Goal: Find specific page/section: Find specific page/section

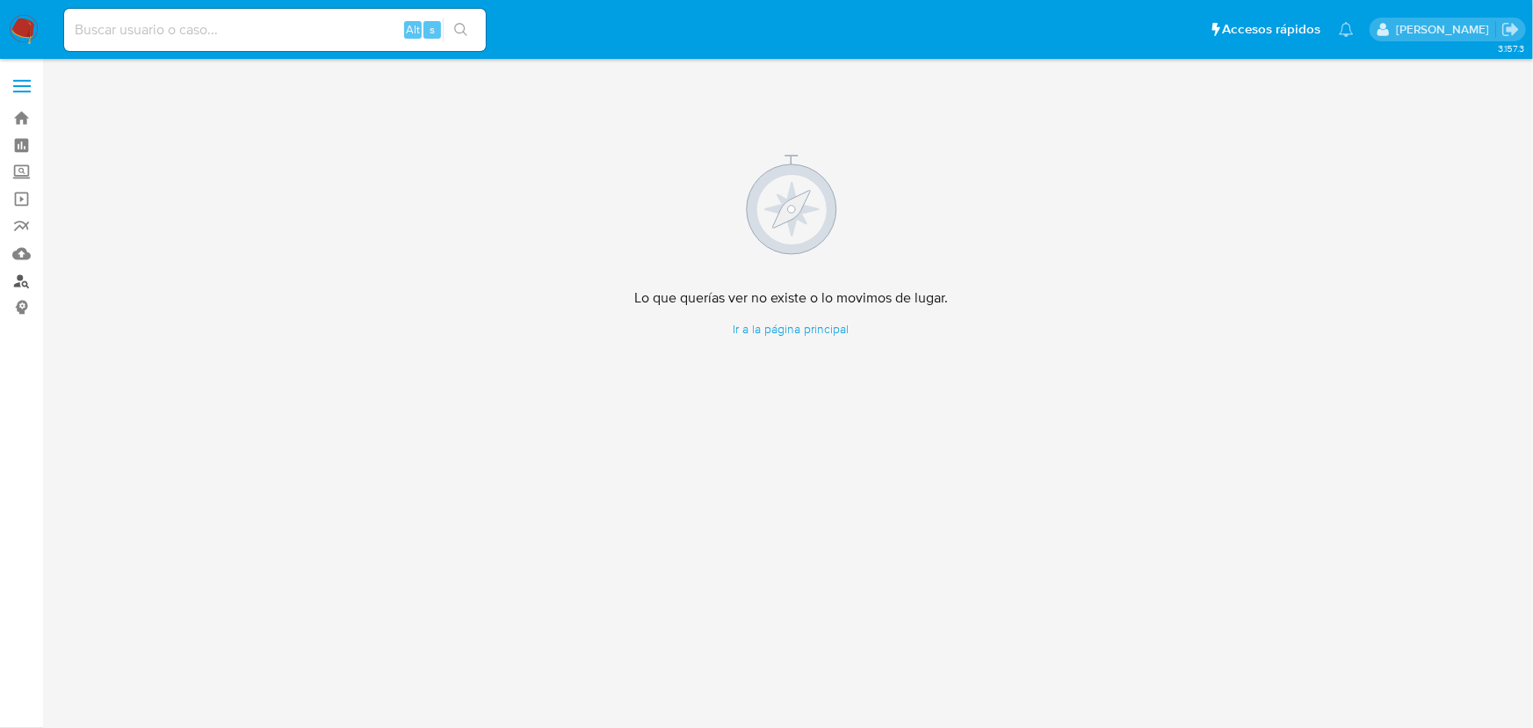
click at [24, 275] on link "Buscador de personas" at bounding box center [104, 280] width 209 height 27
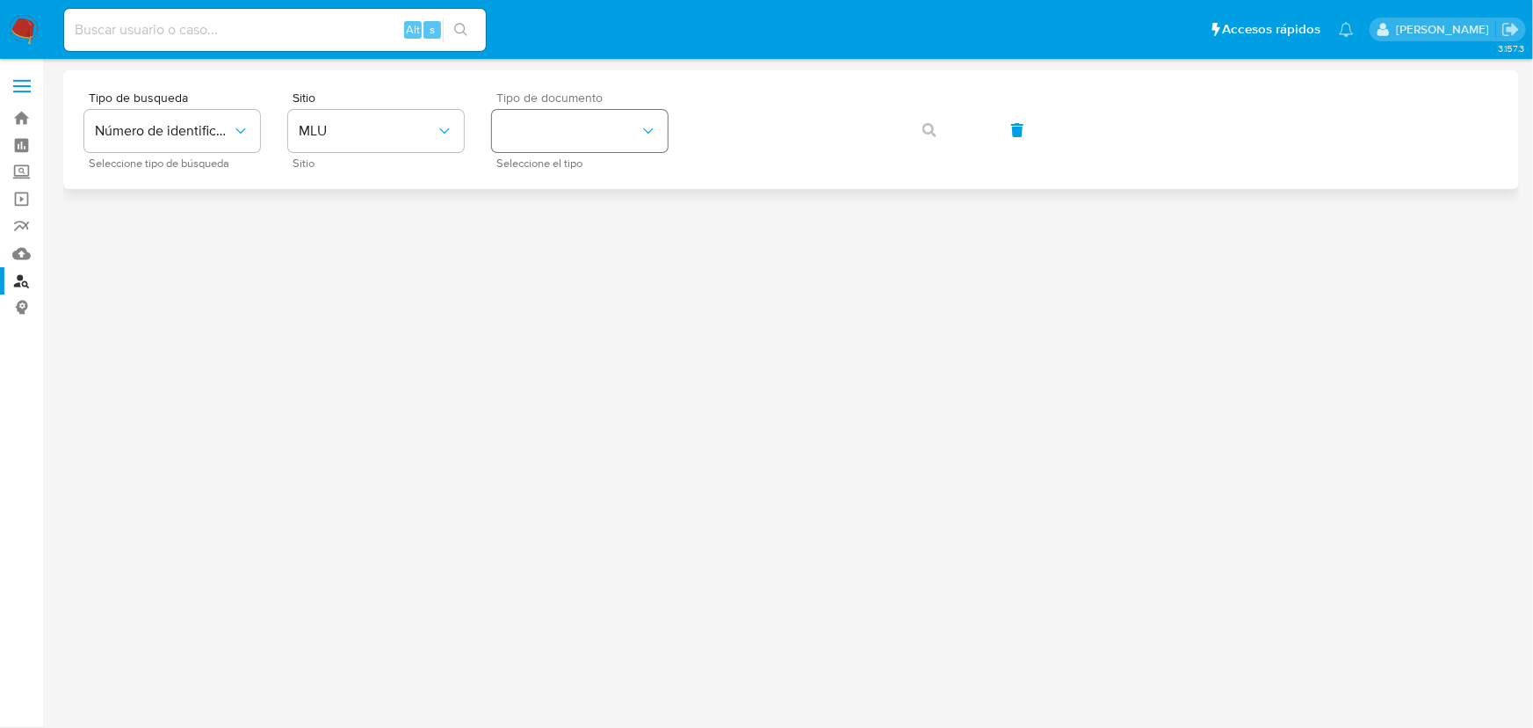
click at [637, 127] on button "identificationType" at bounding box center [580, 131] width 176 height 42
click at [387, 112] on button "MLU" at bounding box center [376, 131] width 176 height 42
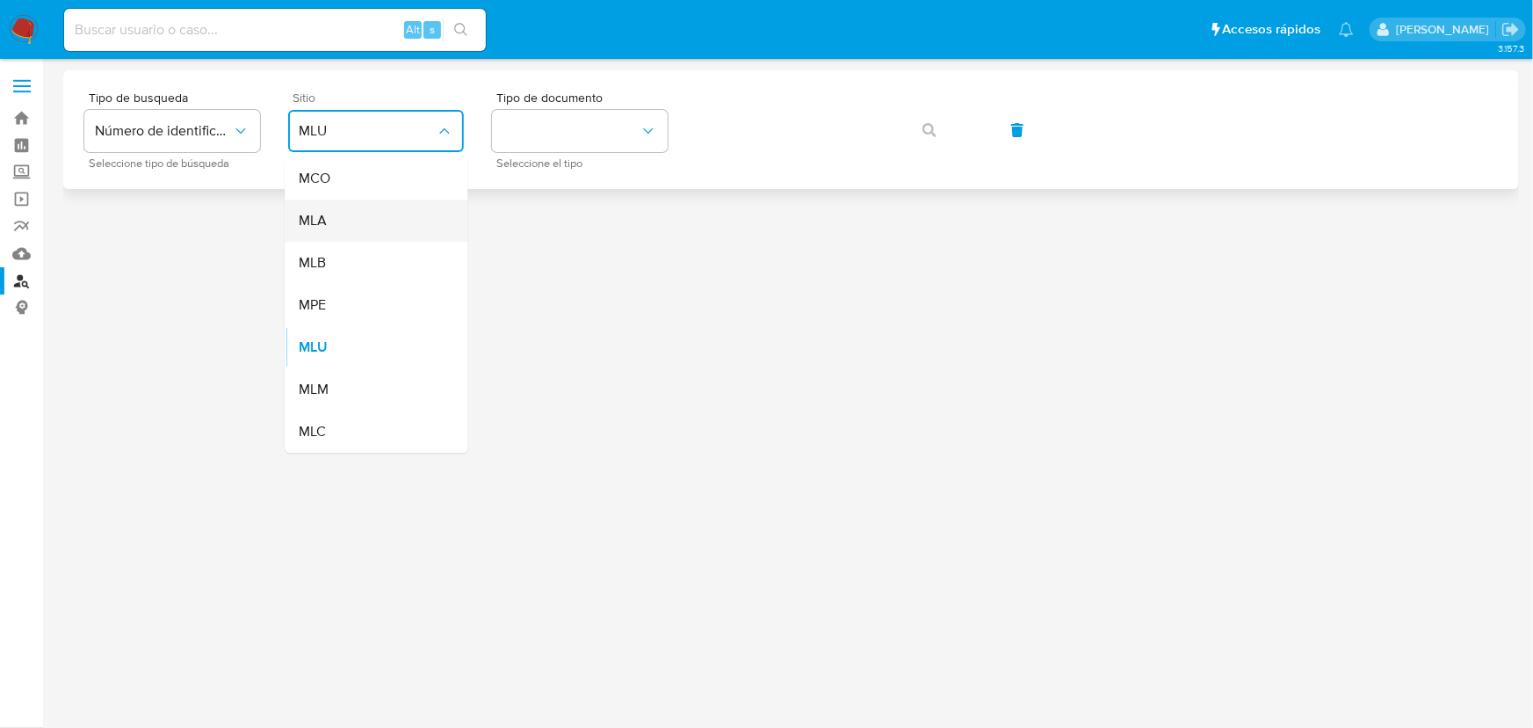
click at [331, 226] on div "MLA" at bounding box center [371, 220] width 144 height 42
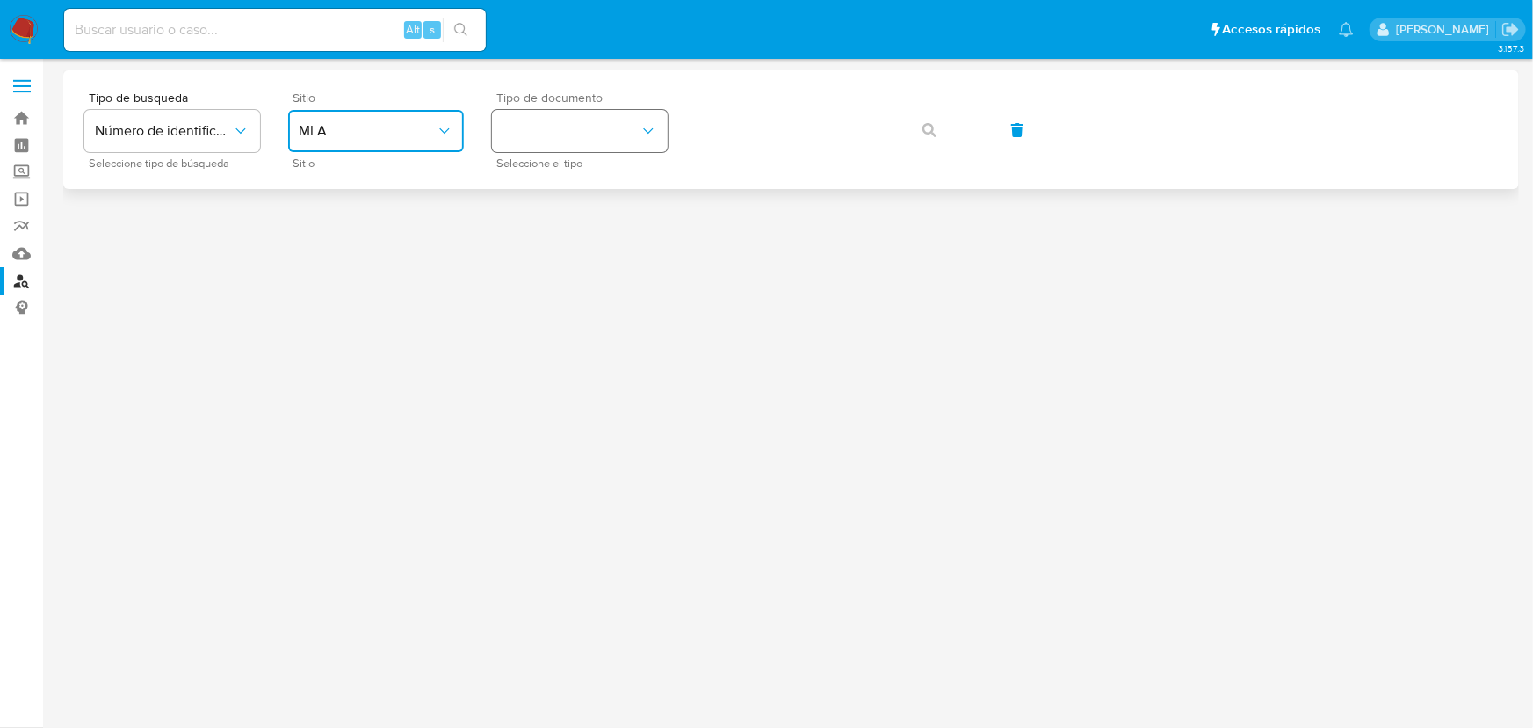
click at [607, 141] on button "identificationType" at bounding box center [580, 131] width 176 height 42
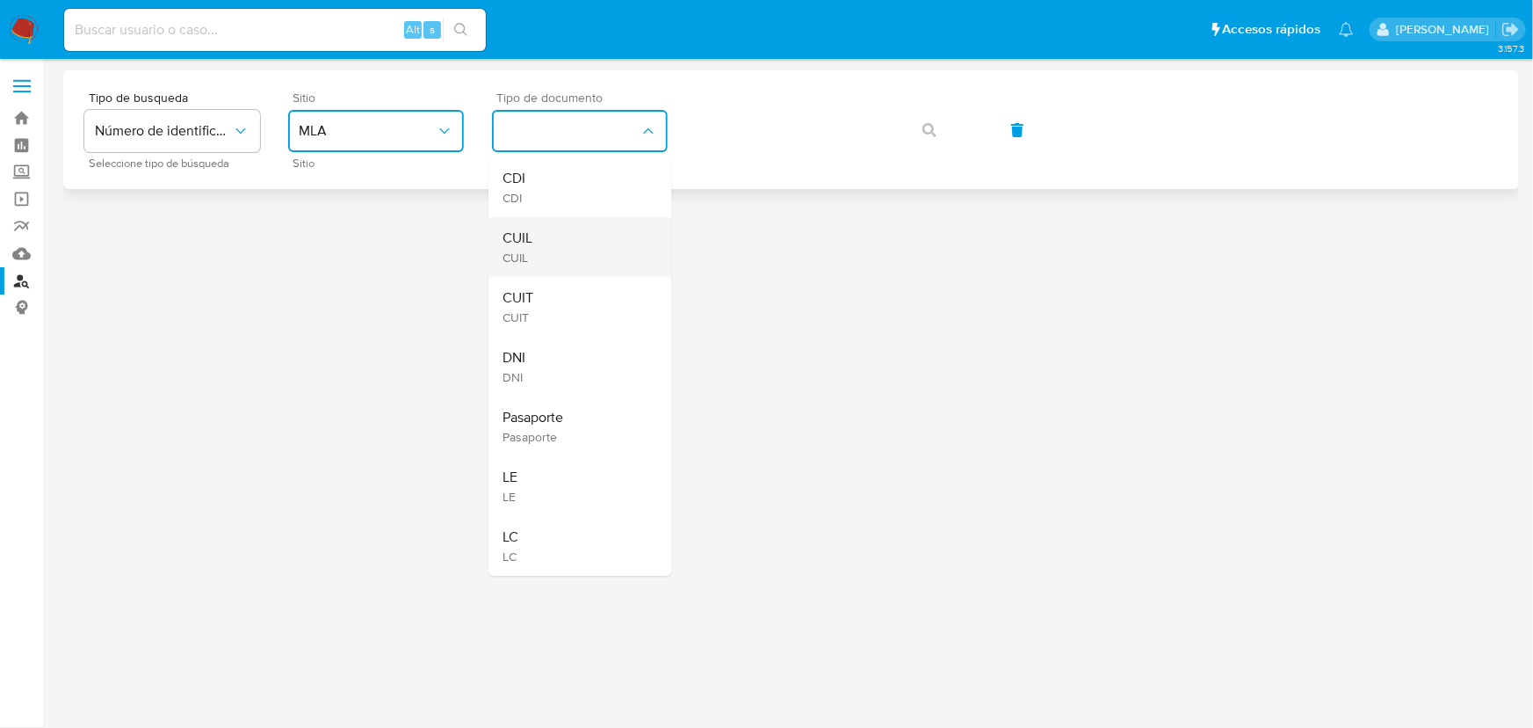
click at [547, 241] on div "CUIL CUIL" at bounding box center [575, 247] width 144 height 60
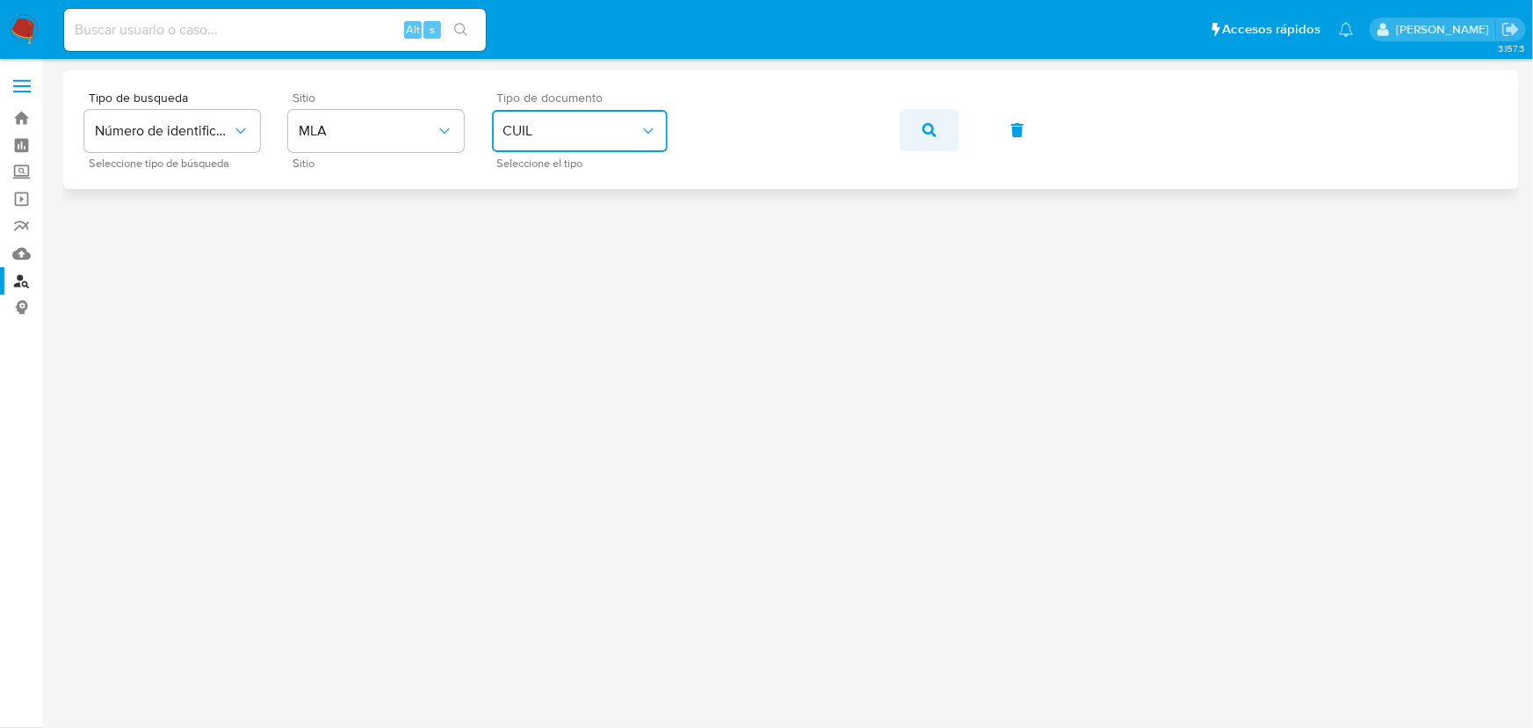
click at [924, 132] on icon "button" at bounding box center [930, 130] width 14 height 14
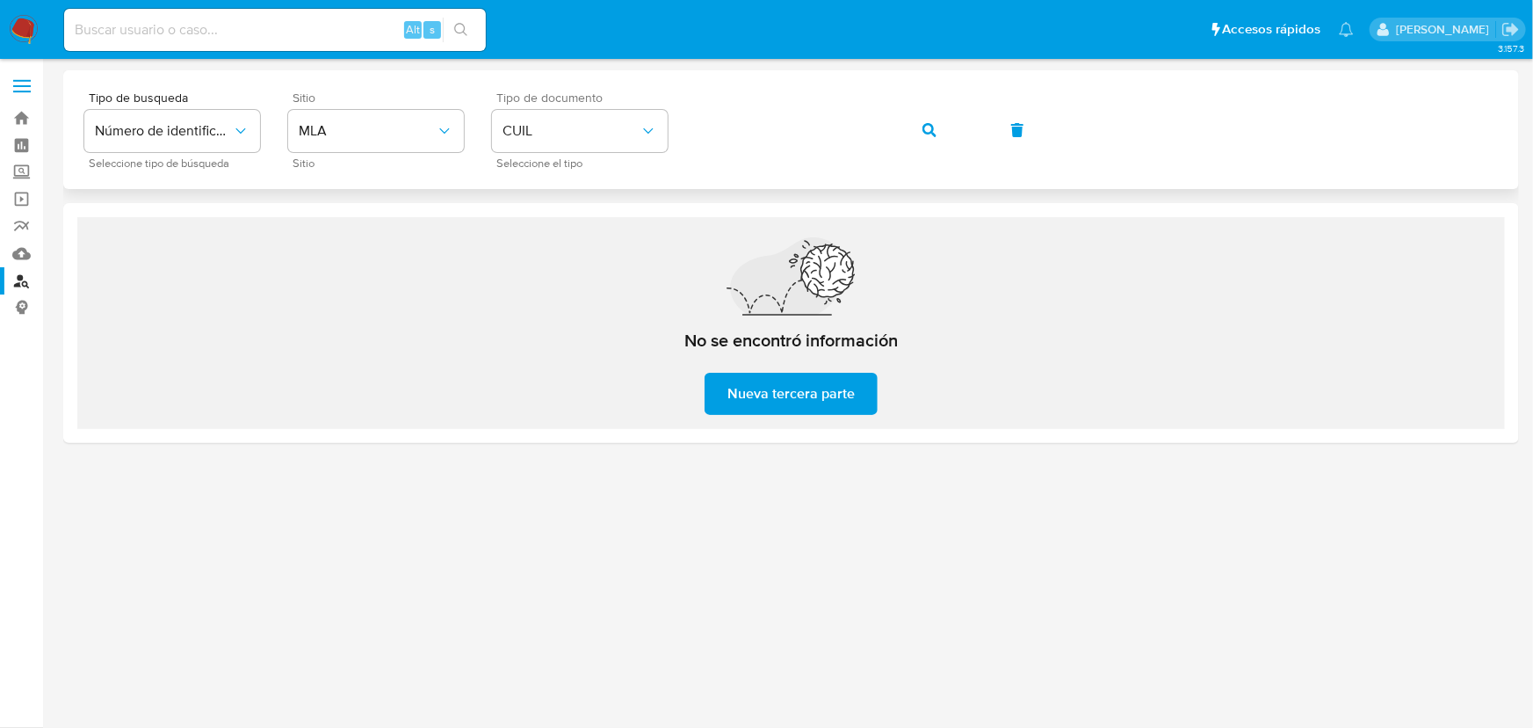
click at [924, 132] on icon "button" at bounding box center [930, 130] width 14 height 14
click at [910, 139] on button "button" at bounding box center [930, 130] width 60 height 42
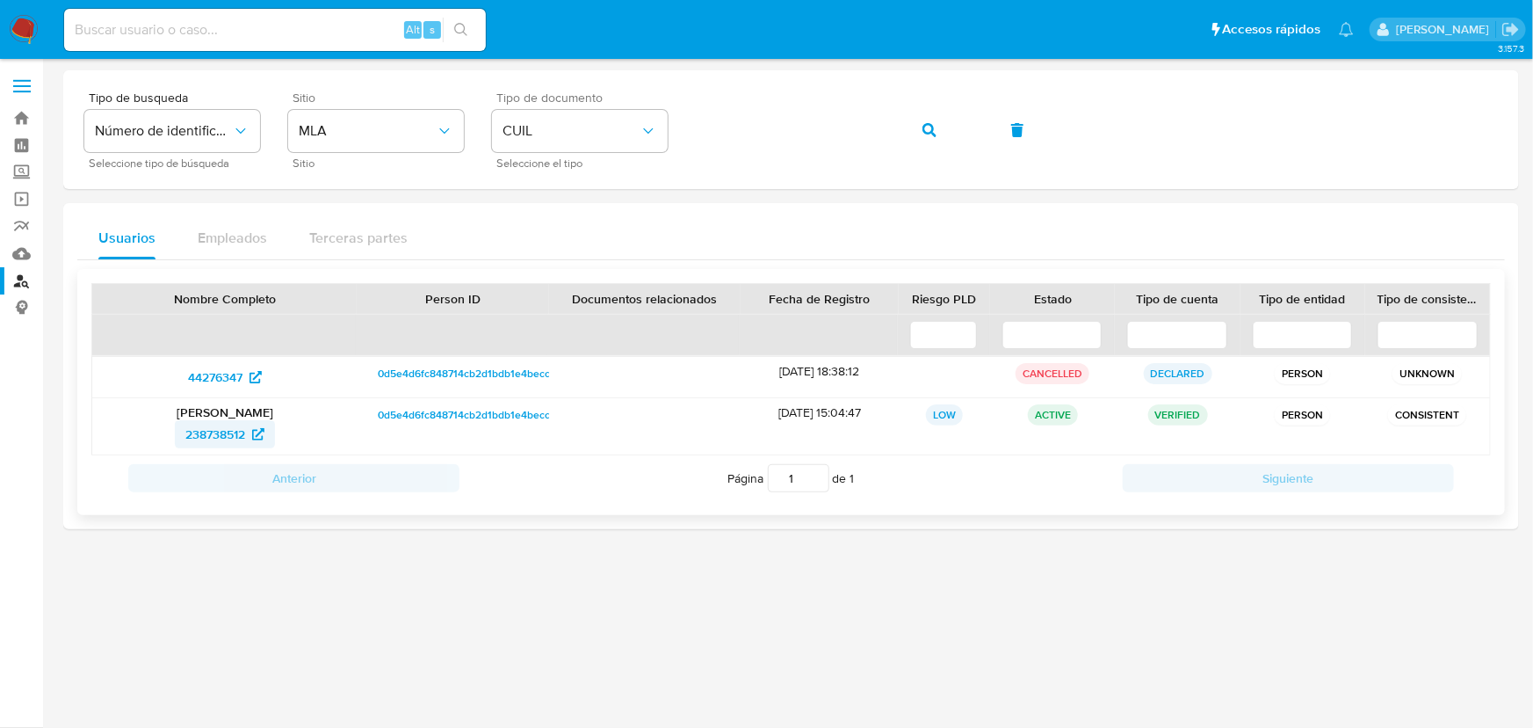
click at [221, 432] on span "238738512" at bounding box center [215, 434] width 60 height 28
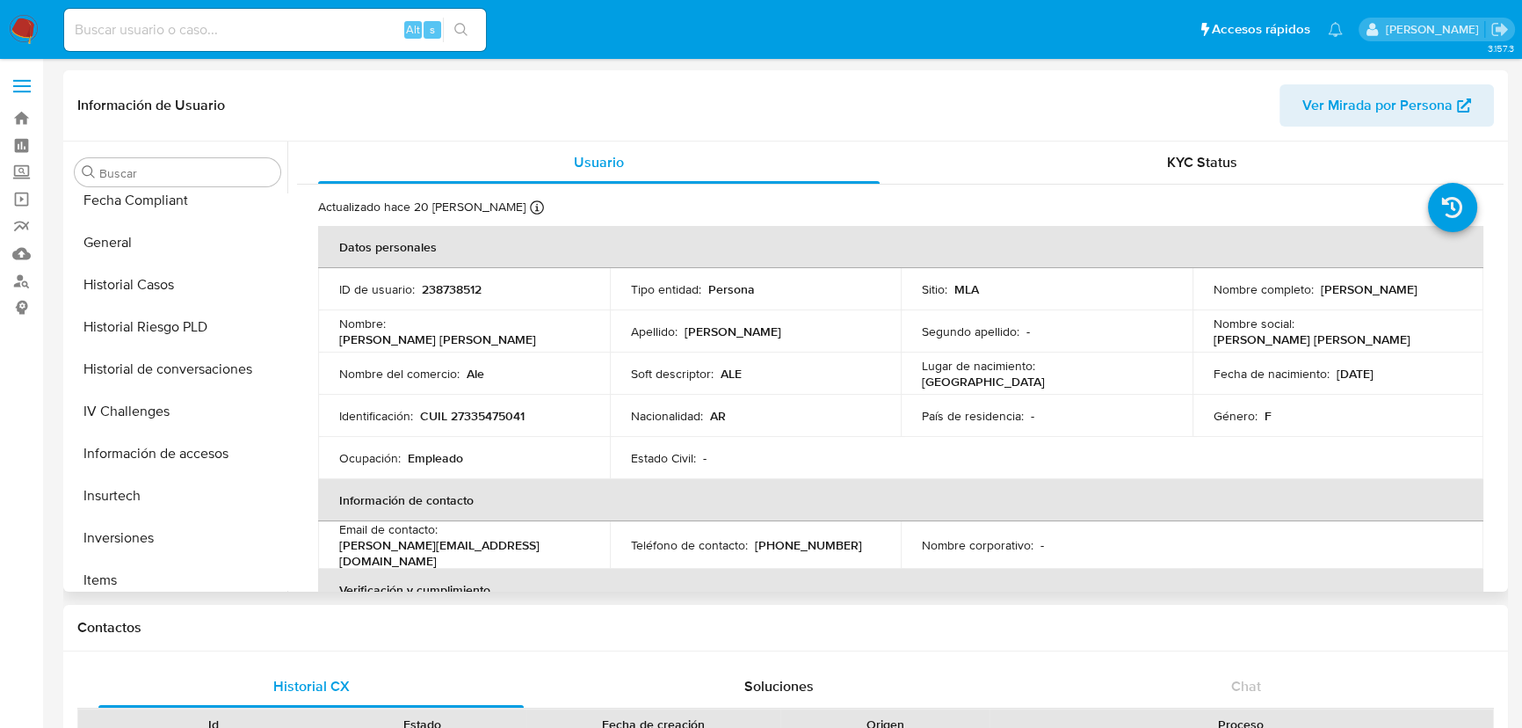
scroll to position [507, 0]
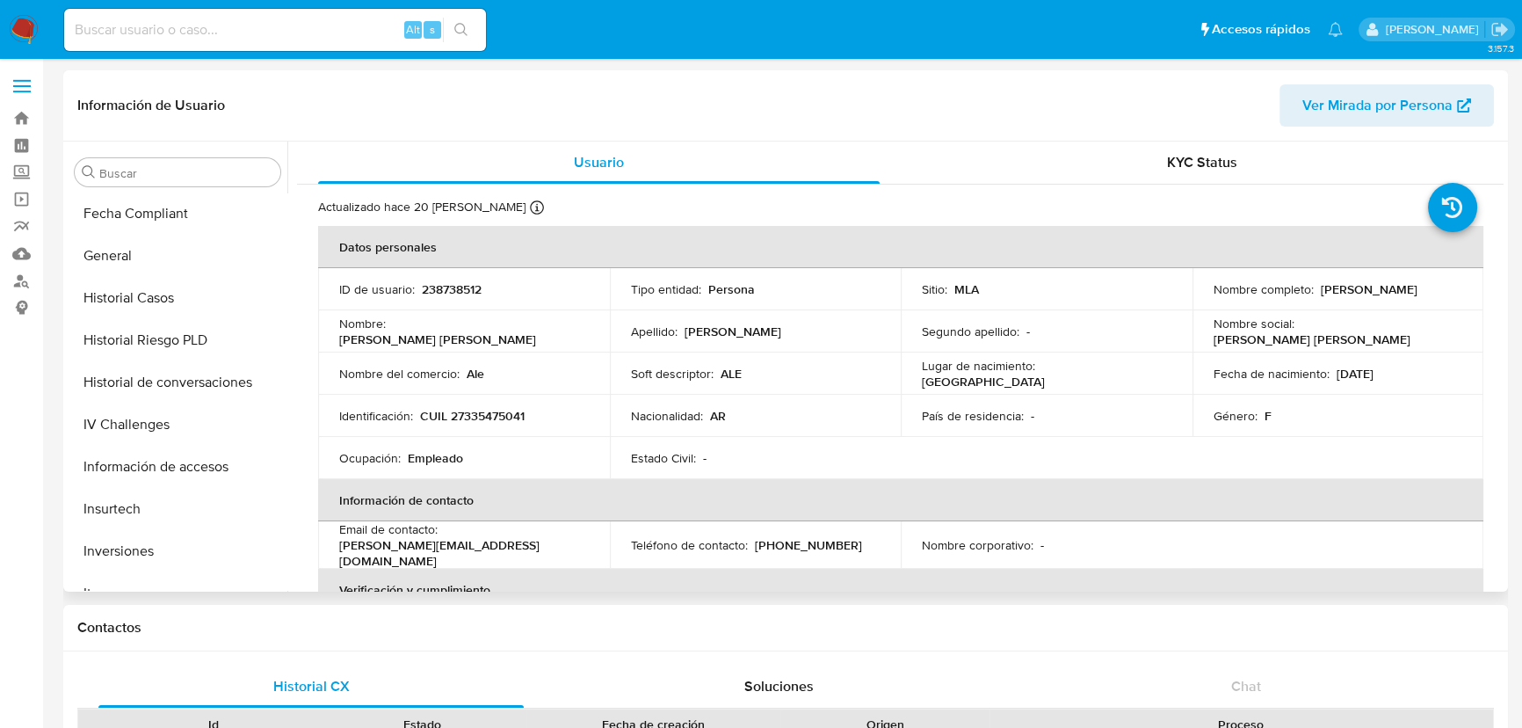
select select "10"
click at [115, 272] on button "General" at bounding box center [171, 256] width 206 height 42
